Goal: Navigation & Orientation: Find specific page/section

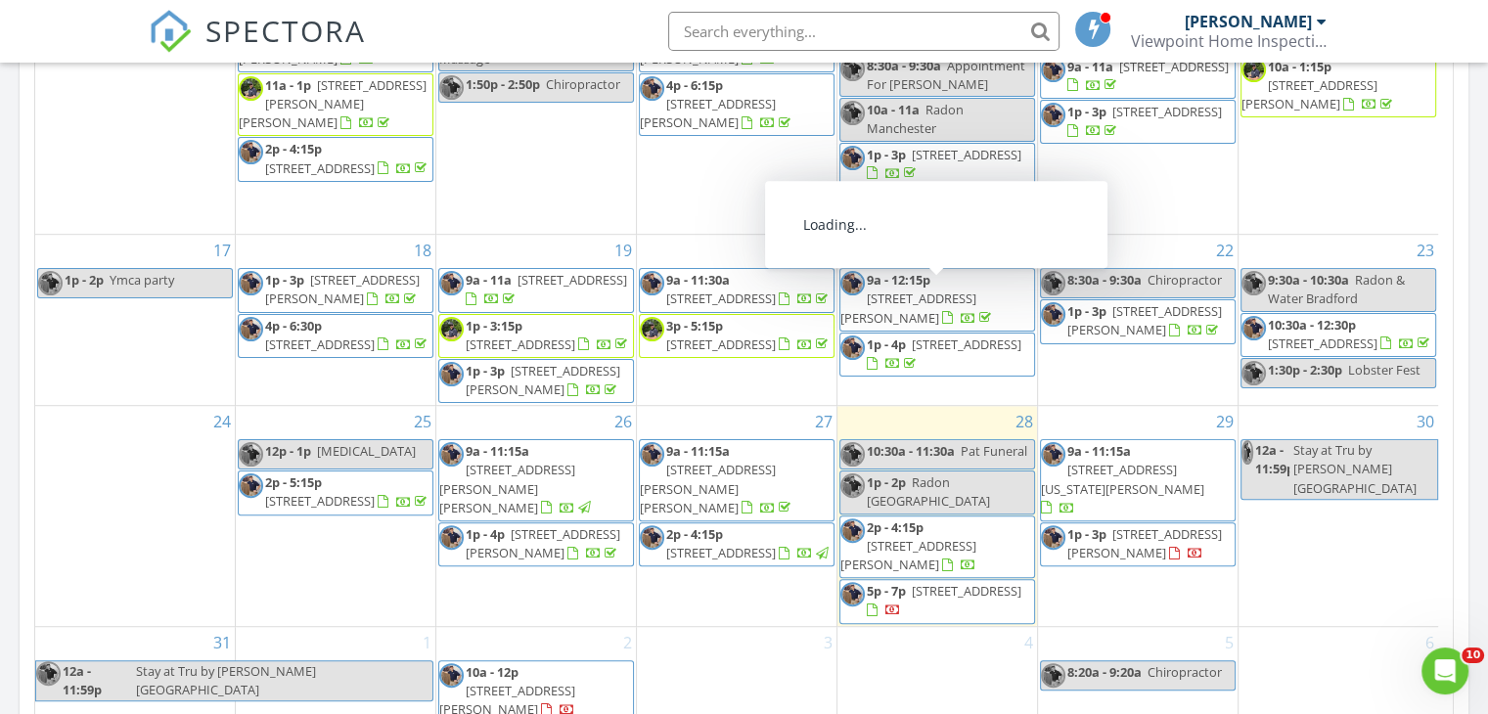
scroll to position [407, 0]
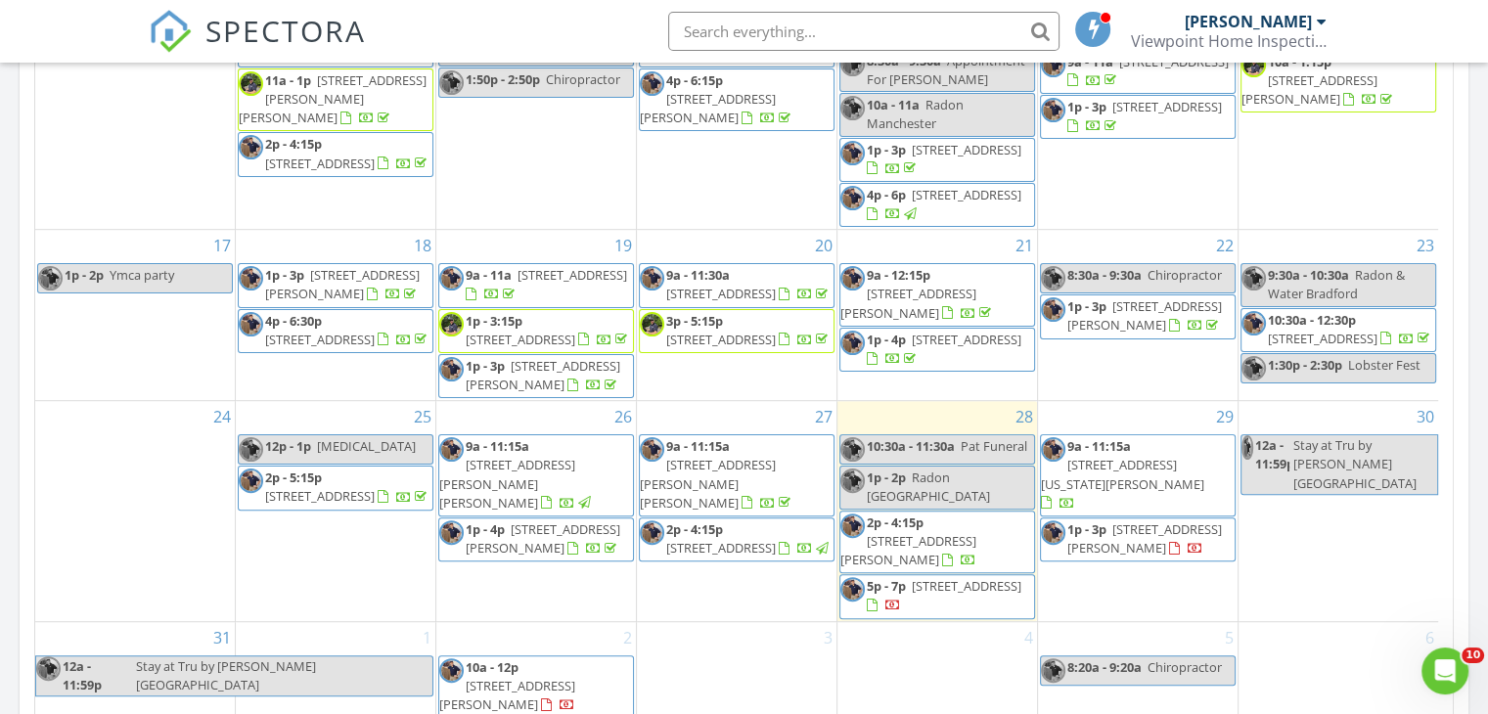
click at [753, 465] on span "[STREET_ADDRESS][PERSON_NAME][PERSON_NAME]" at bounding box center [708, 483] width 136 height 55
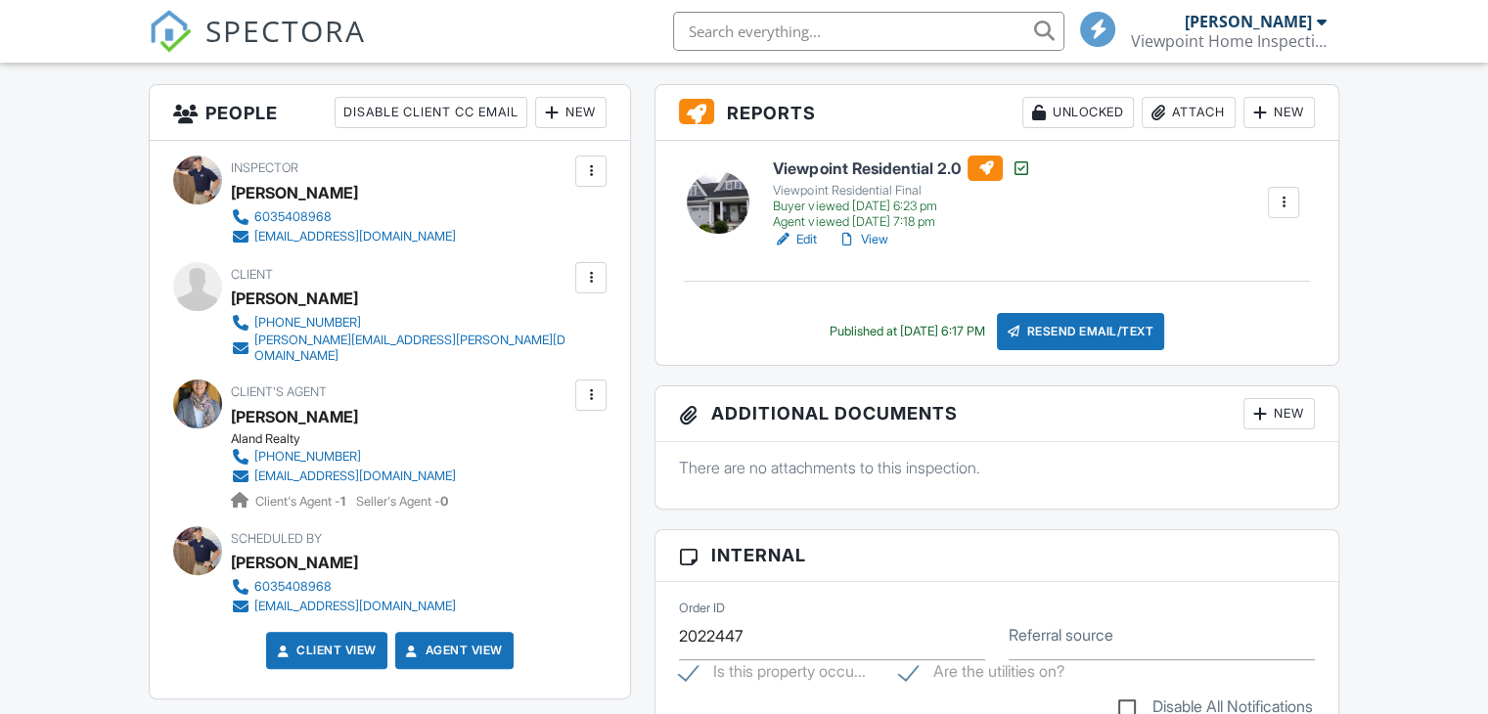
click at [873, 239] on link "View" at bounding box center [862, 240] width 51 height 20
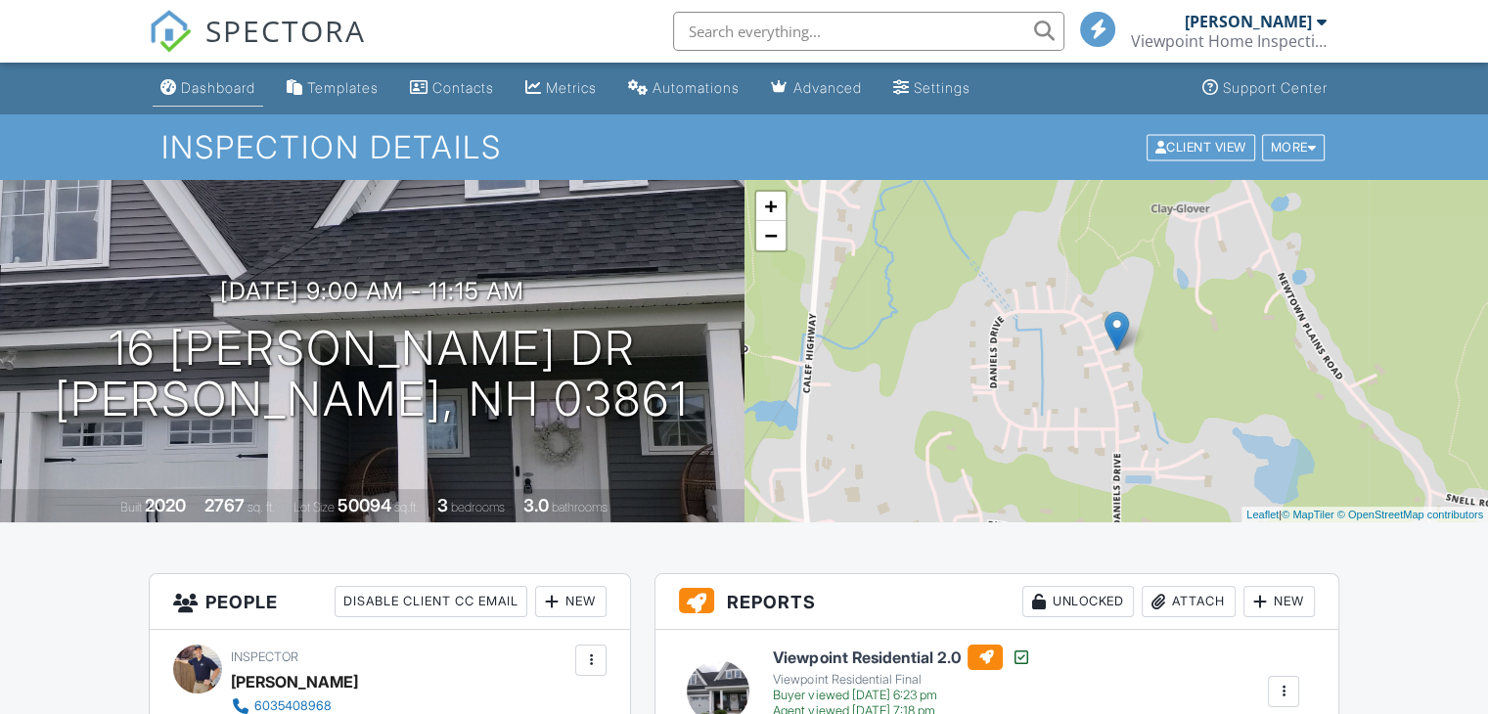
click at [229, 87] on div "Dashboard" at bounding box center [218, 87] width 74 height 17
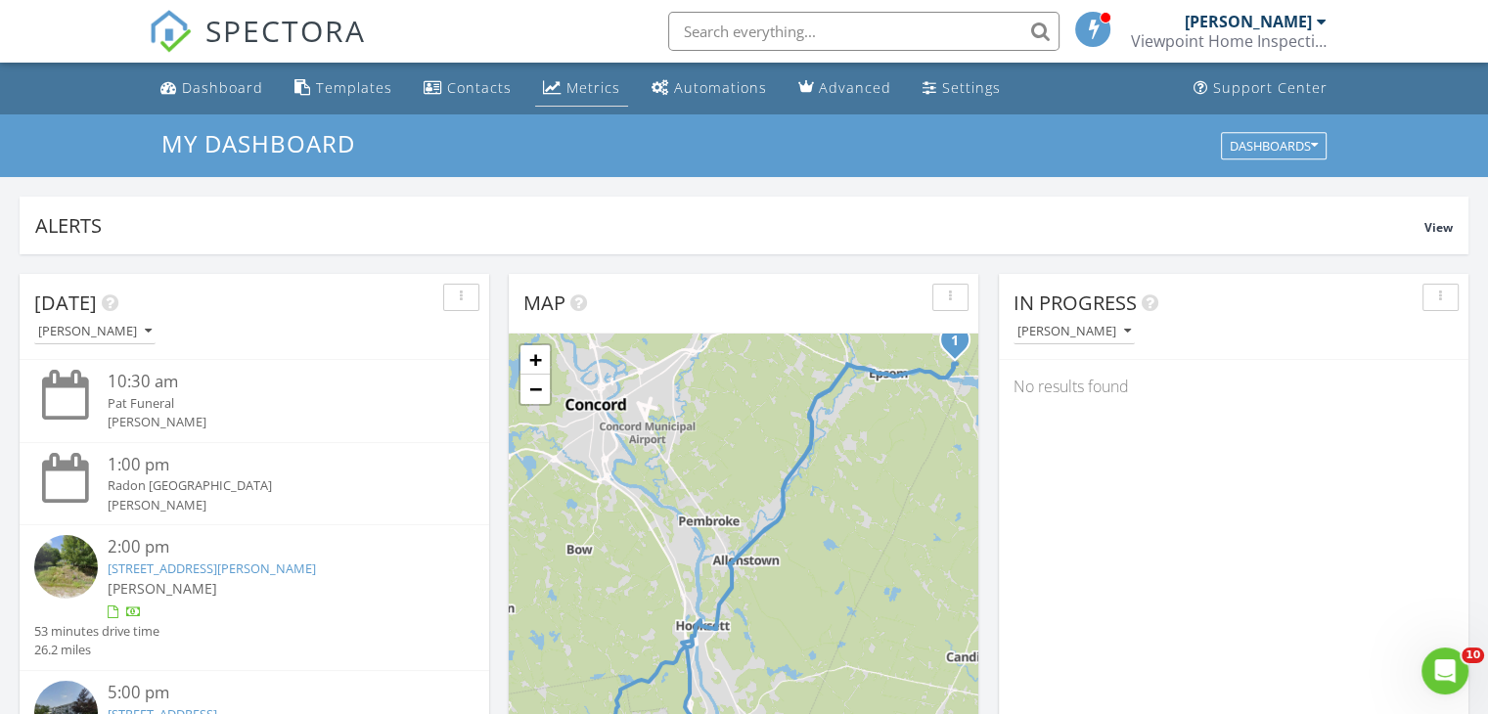
click at [583, 87] on div "Metrics" at bounding box center [594, 87] width 54 height 19
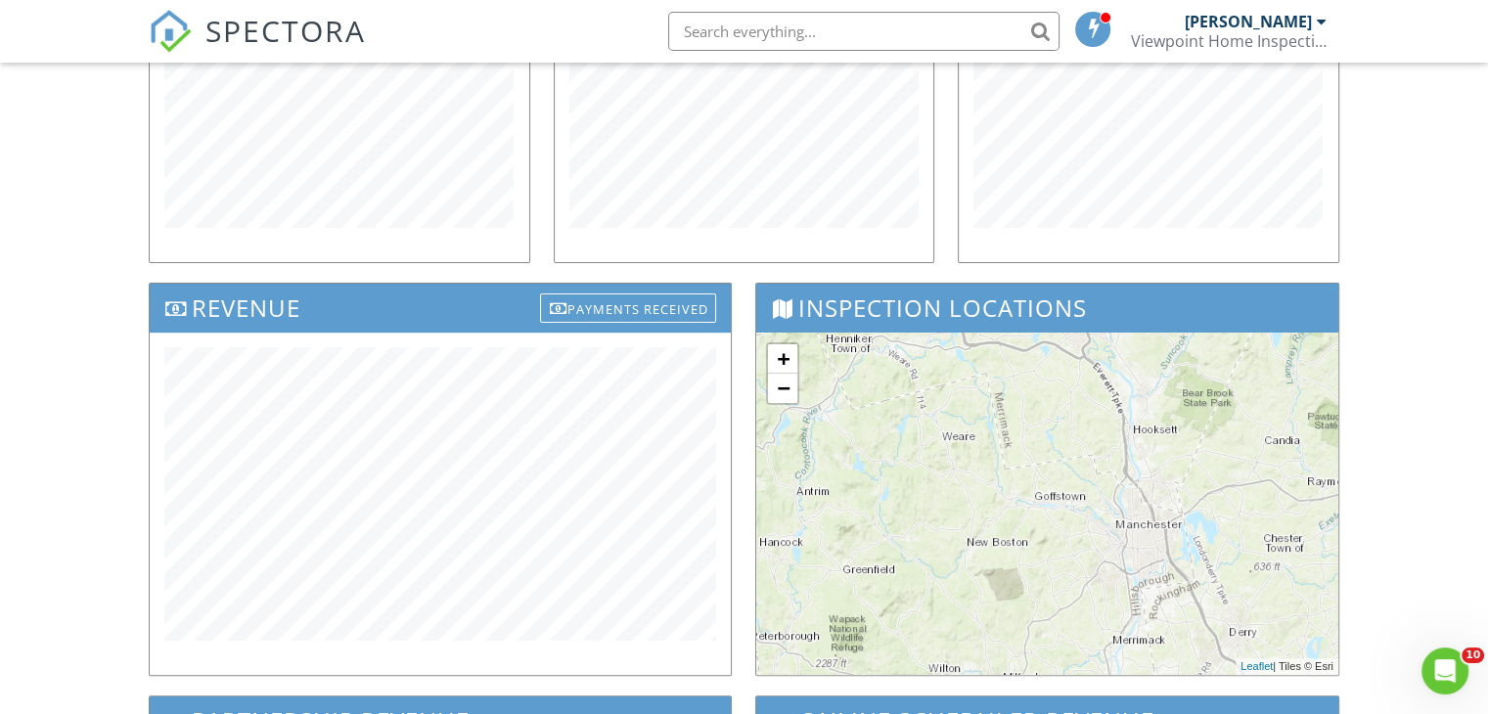
scroll to position [489, 0]
